Goal: Task Accomplishment & Management: Complete application form

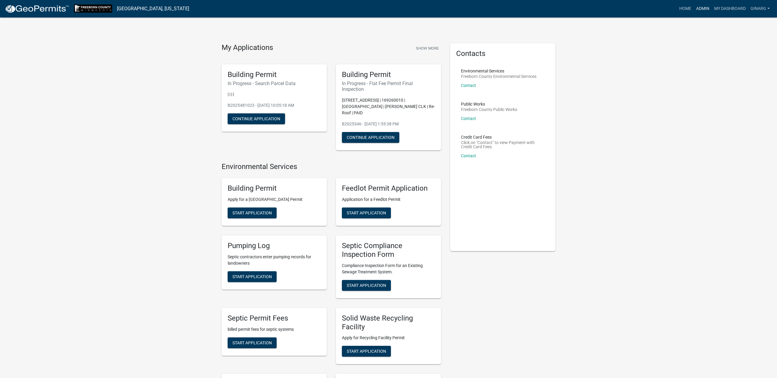
click at [694, 12] on link "Admin" at bounding box center [703, 8] width 18 height 11
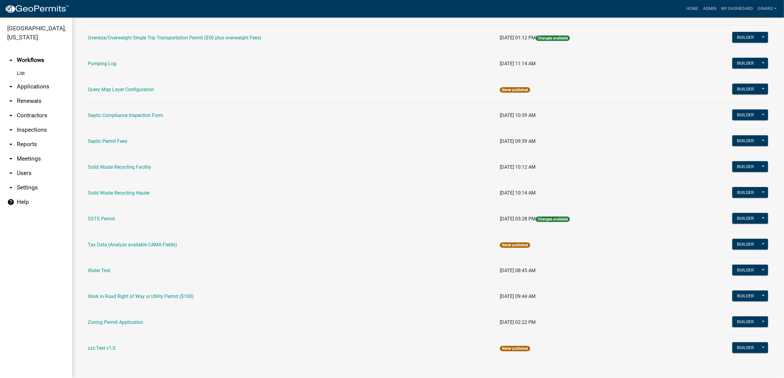
scroll to position [451, 0]
click at [108, 273] on link "Water Test" at bounding box center [99, 271] width 23 height 6
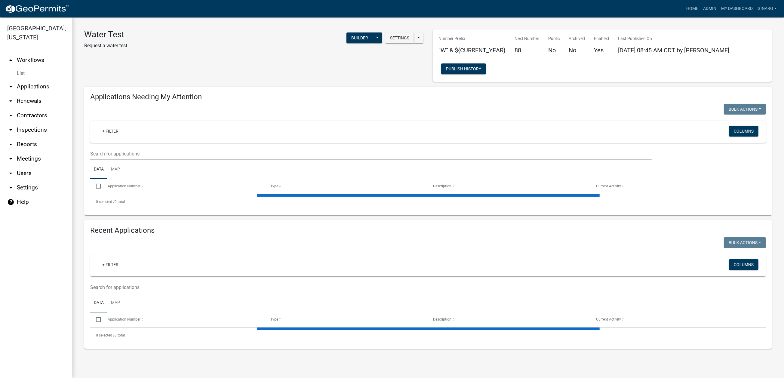
select select "3: 100"
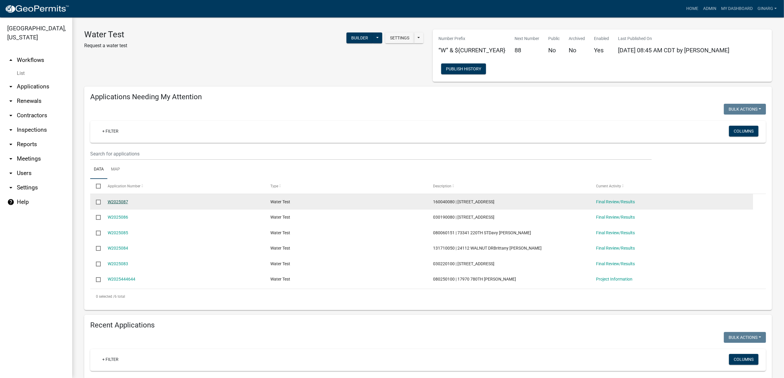
click at [128, 204] on link "W2025087" at bounding box center [118, 201] width 20 height 5
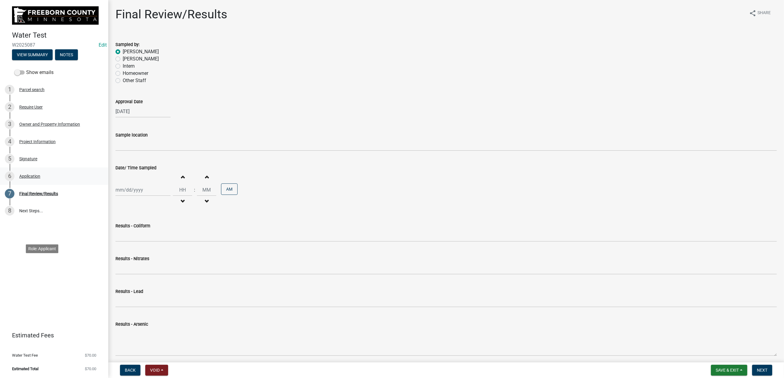
click at [40, 178] on div "Application" at bounding box center [29, 176] width 21 height 4
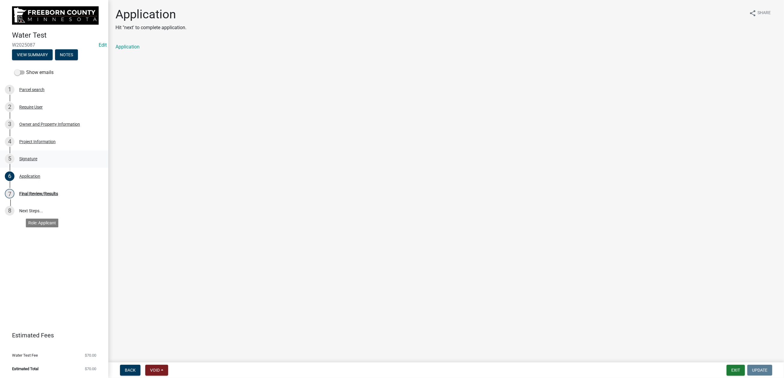
click at [37, 161] on div "Signature" at bounding box center [28, 159] width 18 height 4
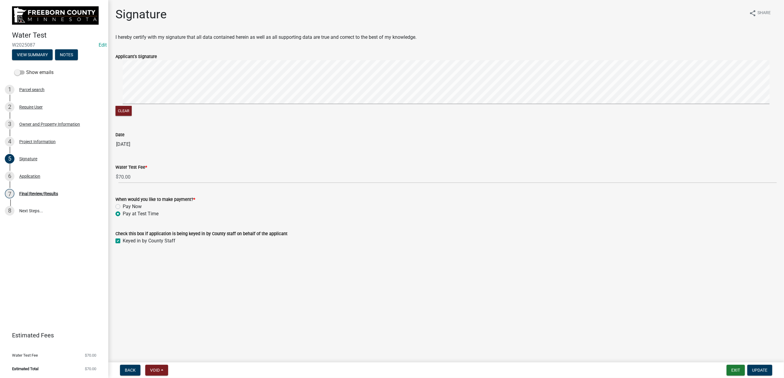
click at [123, 210] on label "Pay Now" at bounding box center [132, 206] width 19 height 7
click at [123, 207] on input "Pay Now" at bounding box center [125, 205] width 4 height 4
radio input "true"
click at [752, 368] on span "Update" at bounding box center [759, 370] width 15 height 5
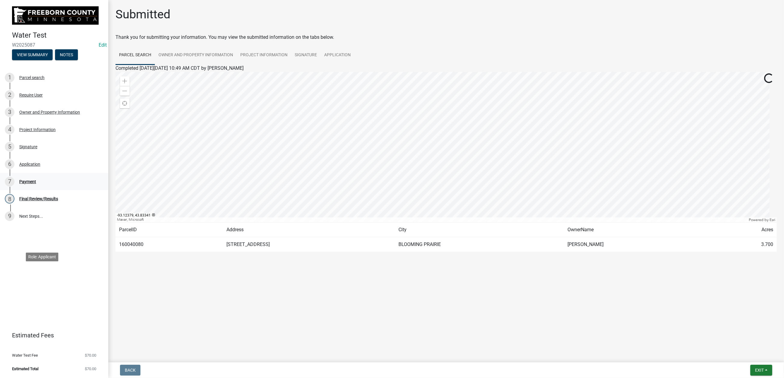
click at [36, 184] on div "Payment" at bounding box center [27, 182] width 17 height 4
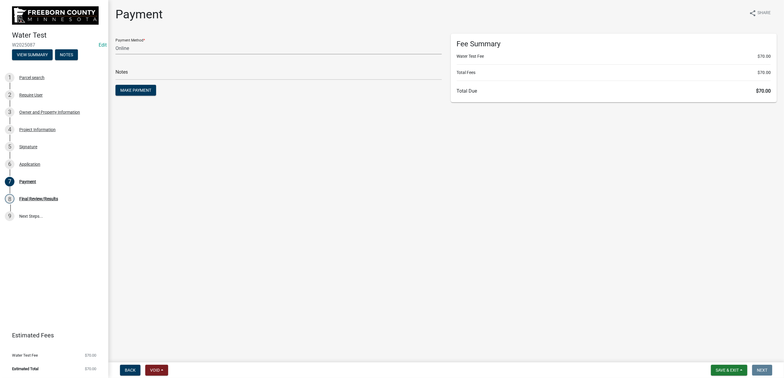
click at [157, 54] on select "Credit Card POS Check Cash Online" at bounding box center [278, 48] width 326 height 12
select select "0: 2"
click at [119, 54] on select "Credit Card POS Check Cash Online" at bounding box center [278, 48] width 326 height 12
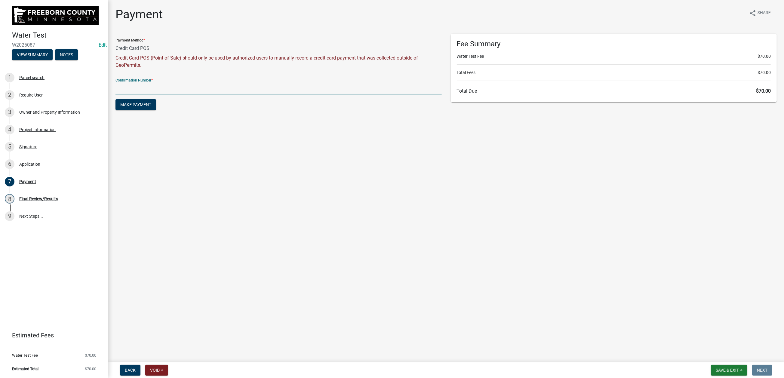
click at [139, 94] on input "text" at bounding box center [278, 88] width 326 height 12
type input "100336552710"
click at [151, 107] on span "Make Payment" at bounding box center [135, 104] width 31 height 5
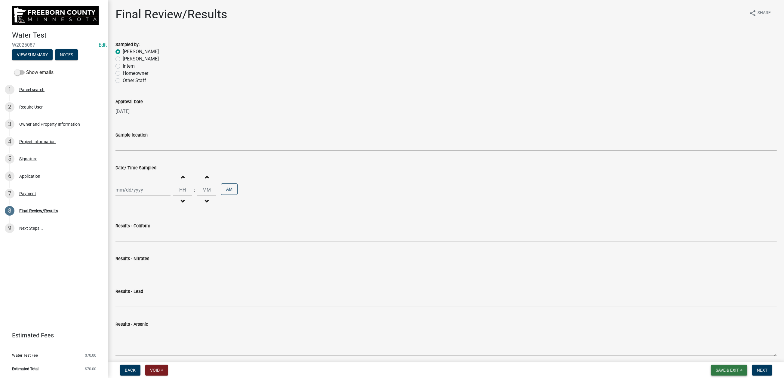
click at [716, 369] on span "Save & Exit" at bounding box center [727, 370] width 23 height 5
click at [707, 344] on button "Save & Exit" at bounding box center [723, 349] width 48 height 14
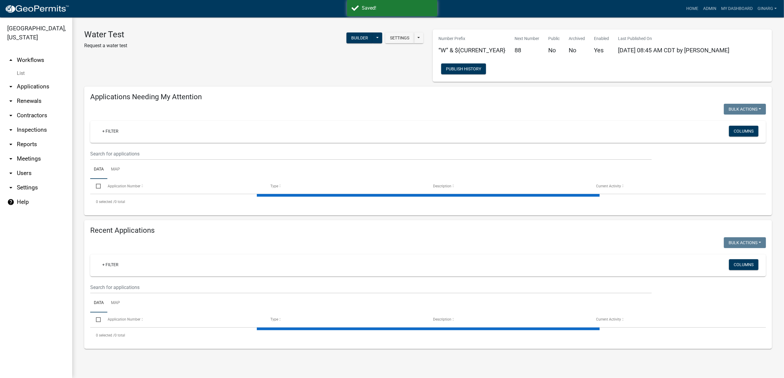
select select "3: 100"
